Goal: Task Accomplishment & Management: Manage account settings

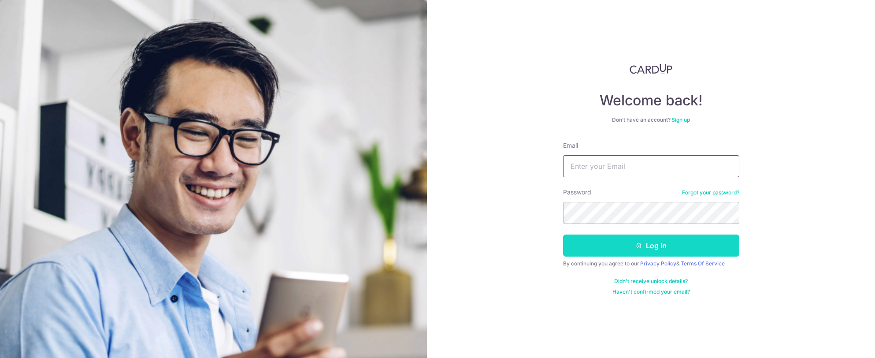
type input "[EMAIL_ADDRESS][DOMAIN_NAME]"
click at [646, 248] on button "Log in" at bounding box center [651, 245] width 176 height 22
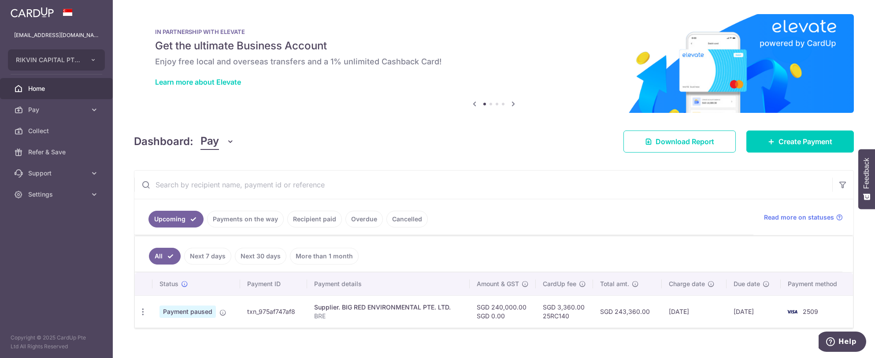
scroll to position [10, 0]
